Goal: Navigation & Orientation: Find specific page/section

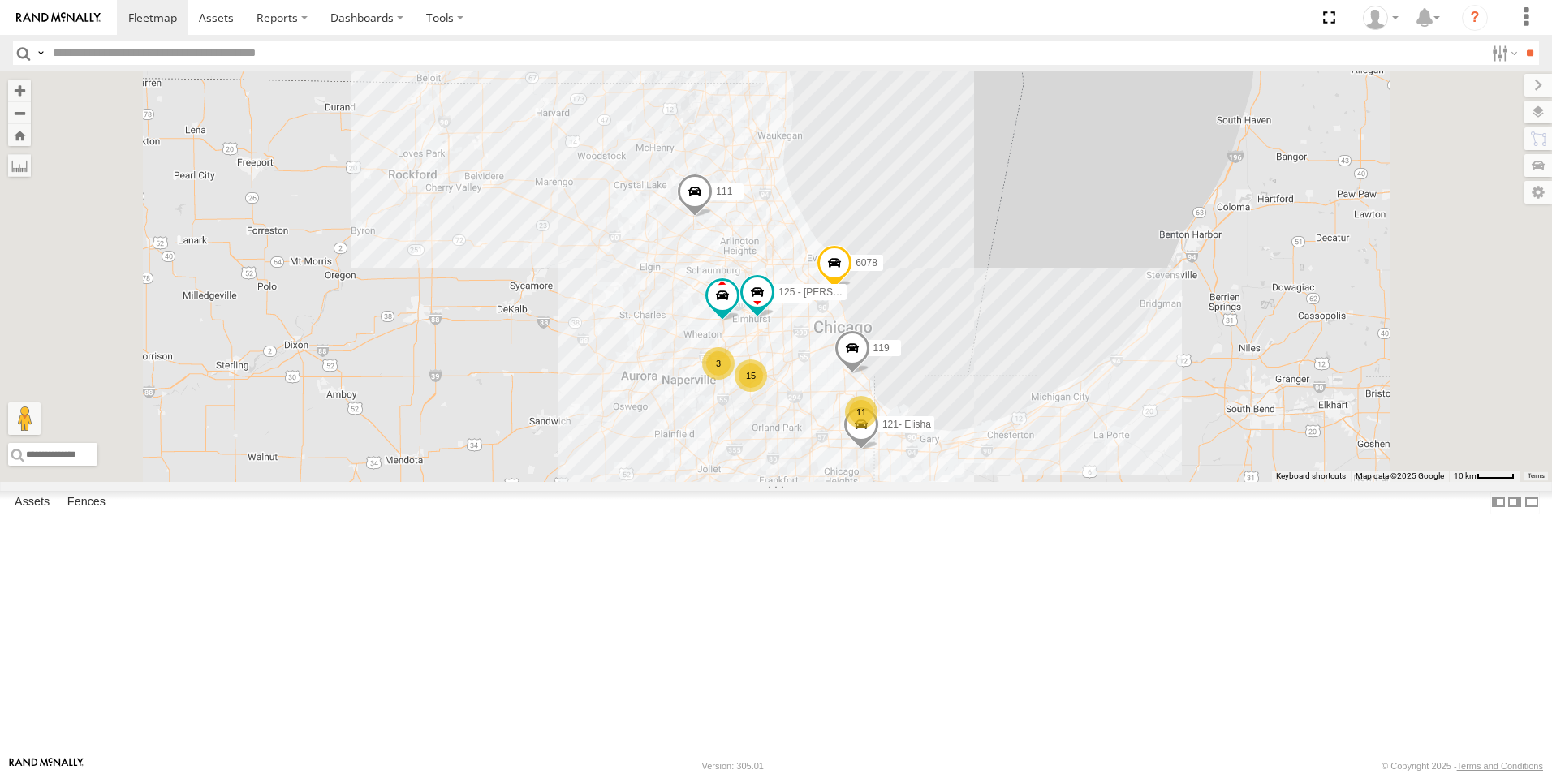
click at [0, 0] on div at bounding box center [0, 0] width 0 height 0
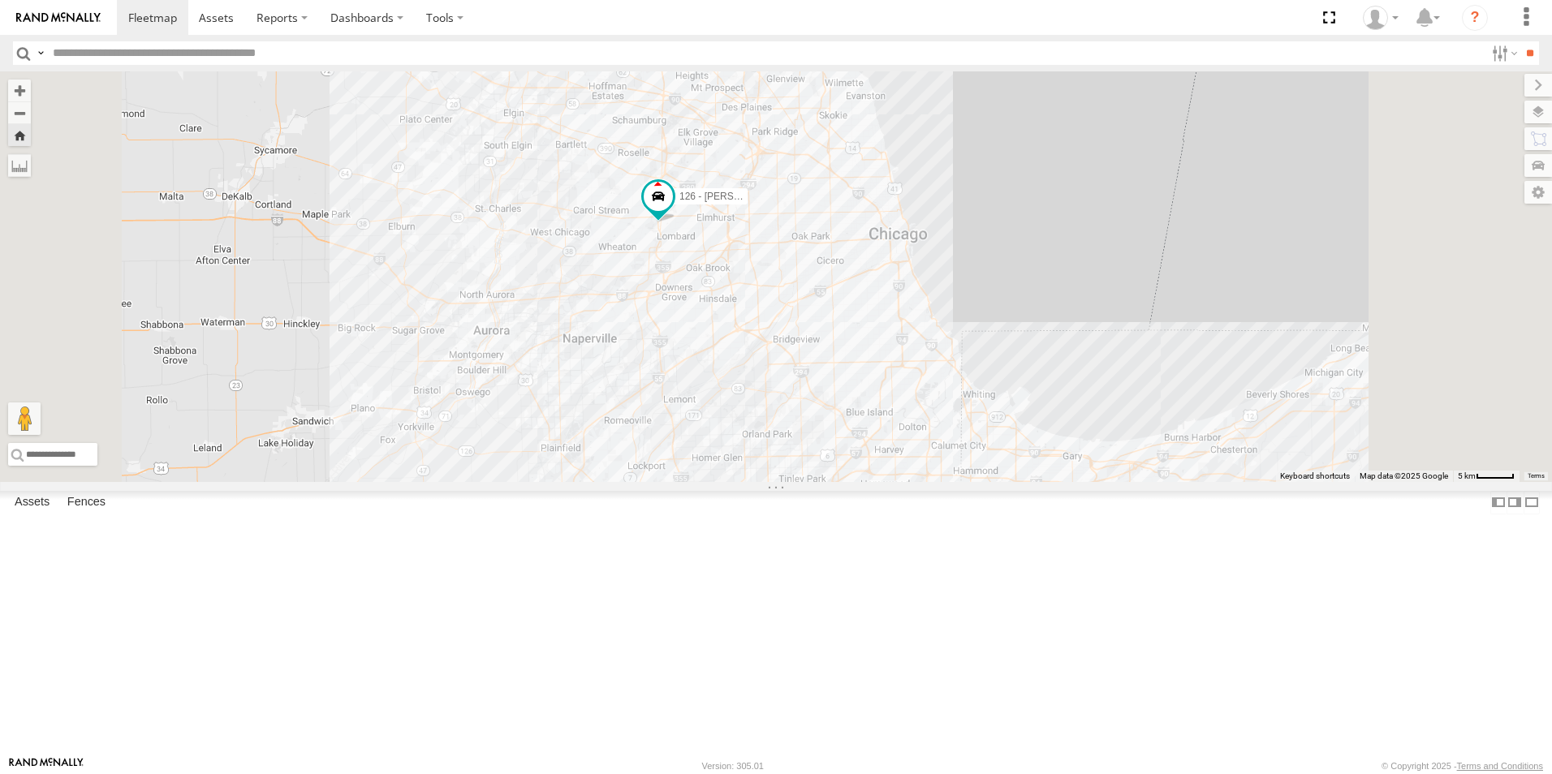
click at [45, 10] on link at bounding box center [58, 17] width 117 height 35
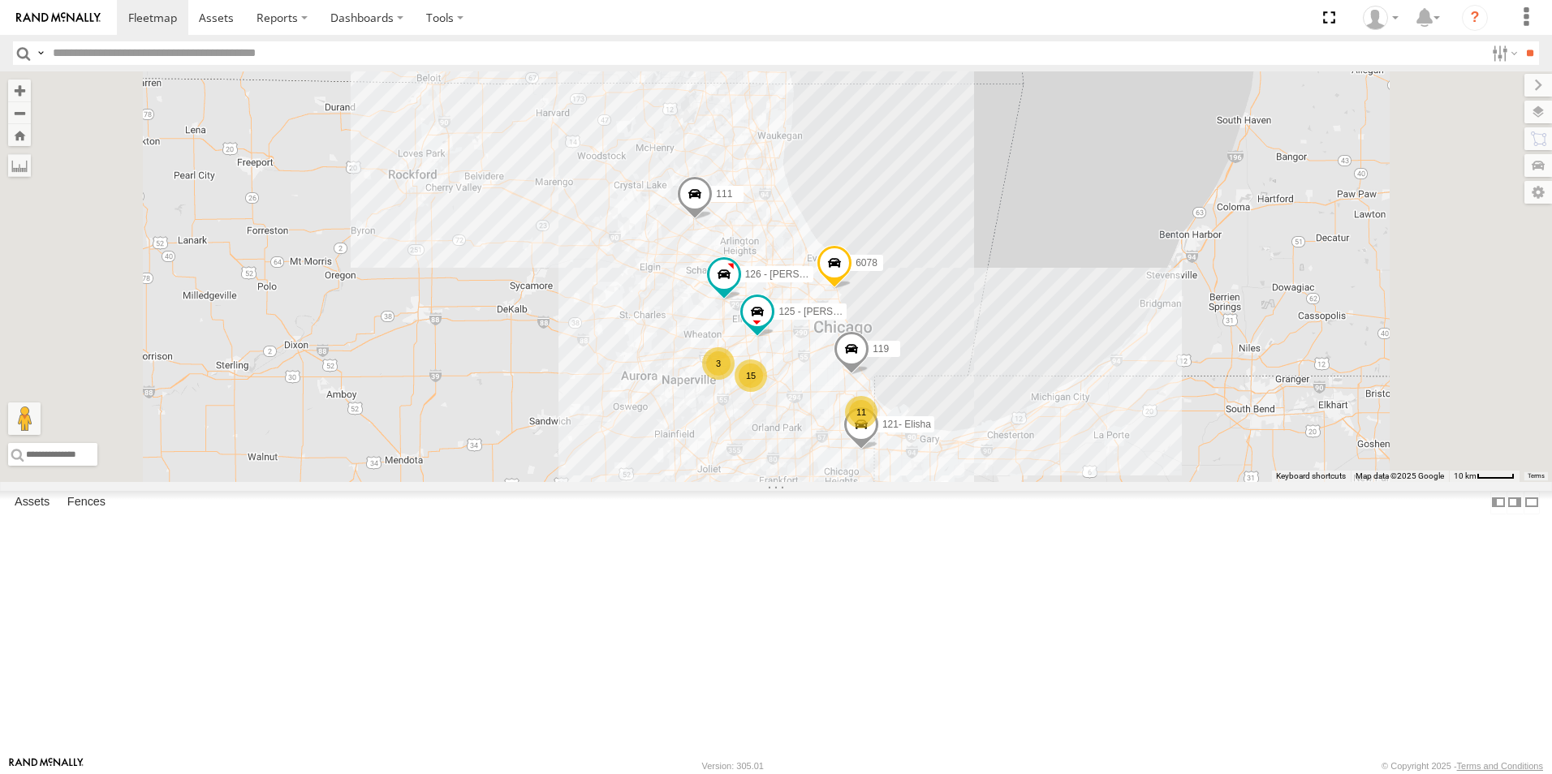
click at [52, 7] on link at bounding box center [58, 17] width 117 height 35
click at [0, 0] on div at bounding box center [0, 0] width 0 height 0
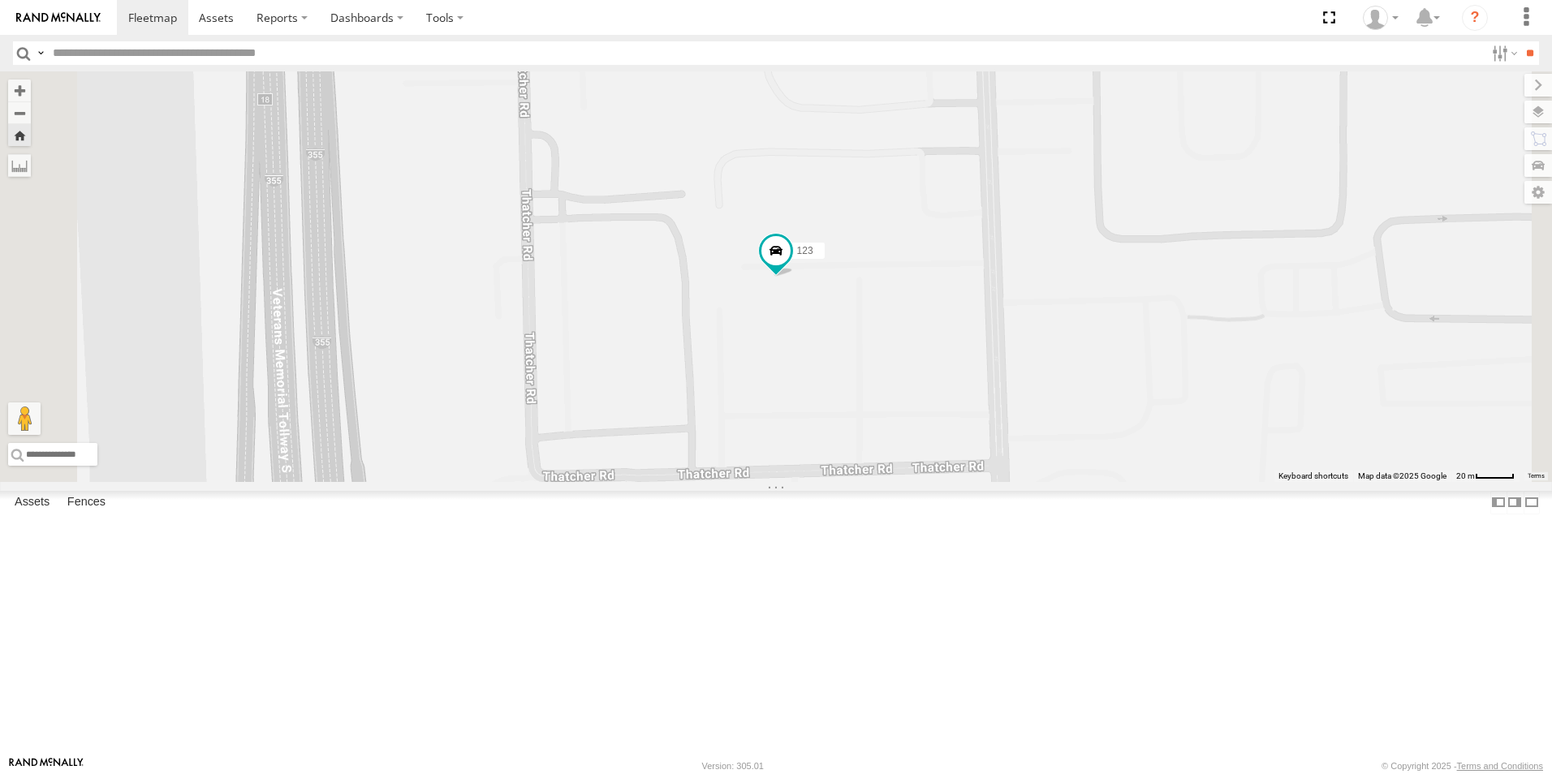
click at [0, 0] on div at bounding box center [0, 0] width 0 height 0
click at [57, 6] on link at bounding box center [58, 17] width 117 height 35
